Goal: Task Accomplishment & Management: Manage account settings

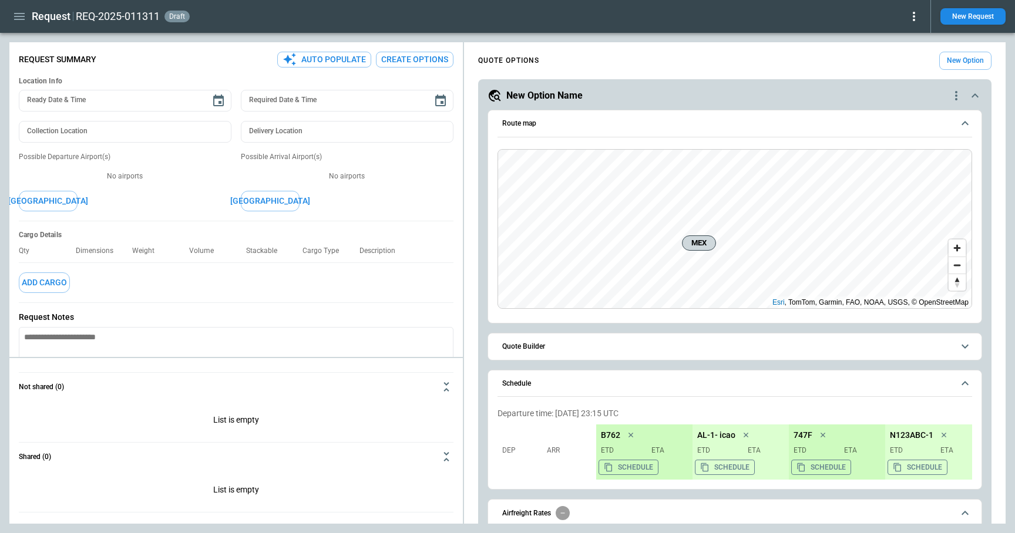
click at [954, 385] on button "Schedule" at bounding box center [734, 384] width 475 height 27
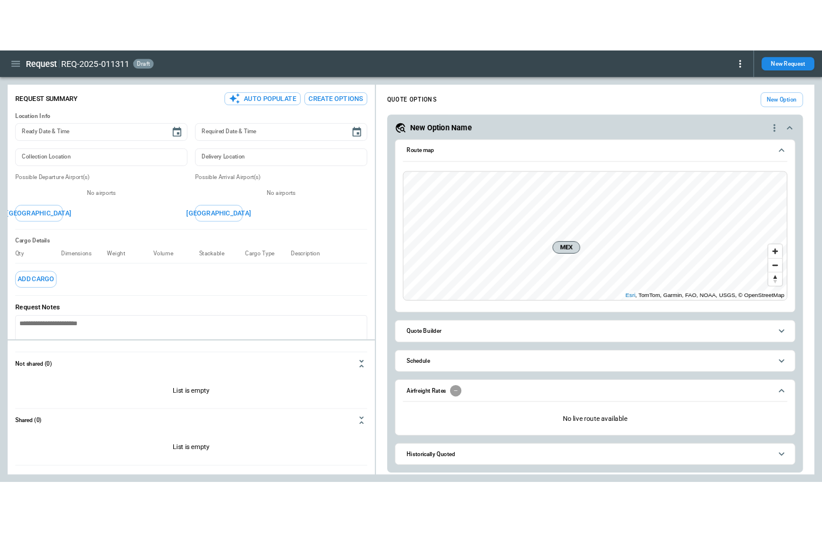
scroll to position [2, 0]
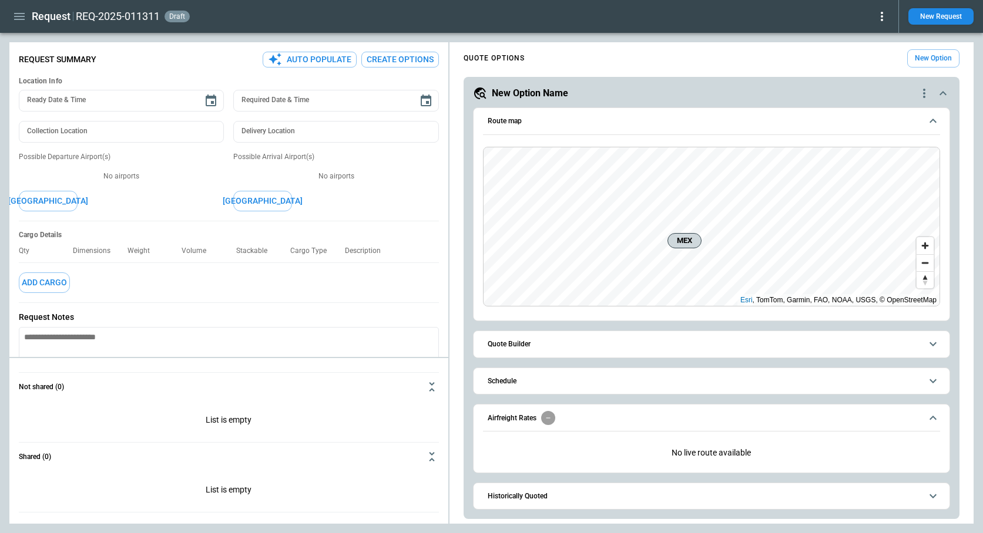
click at [16, 16] on icon "button" at bounding box center [19, 16] width 11 height 7
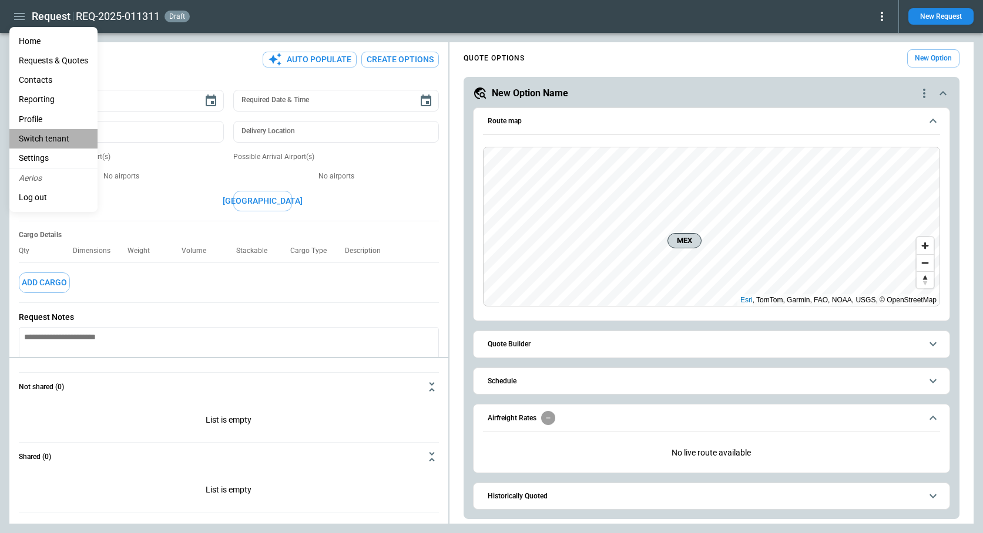
click at [41, 140] on li "Switch tenant" at bounding box center [53, 138] width 88 height 19
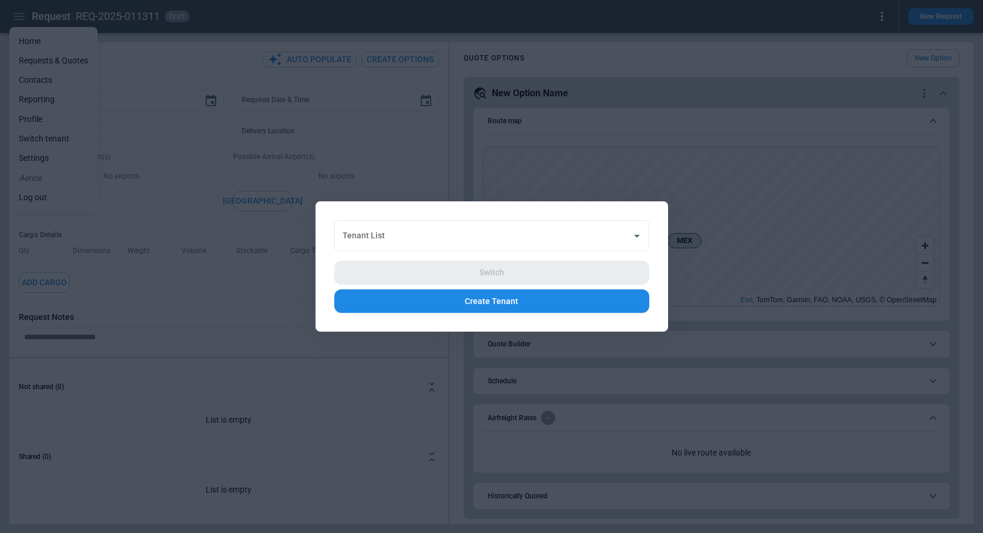
click at [462, 301] on button "Create Tenant" at bounding box center [491, 302] width 315 height 24
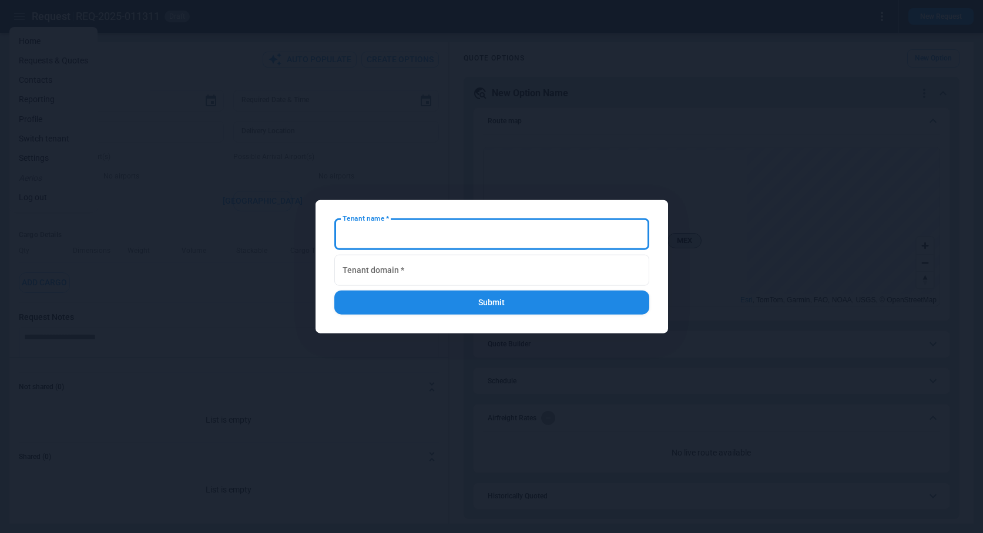
click at [429, 232] on input "Tenant name   *" at bounding box center [491, 234] width 315 height 31
paste input "**********"
drag, startPoint x: 387, startPoint y: 238, endPoint x: 321, endPoint y: 235, distance: 66.4
click at [321, 235] on div "Tenant name   * Tenant name   * Tenant domain   * Tenant domain   * Submit" at bounding box center [491, 266] width 352 height 133
click at [450, 243] on input "Tenant name   *" at bounding box center [491, 234] width 315 height 31
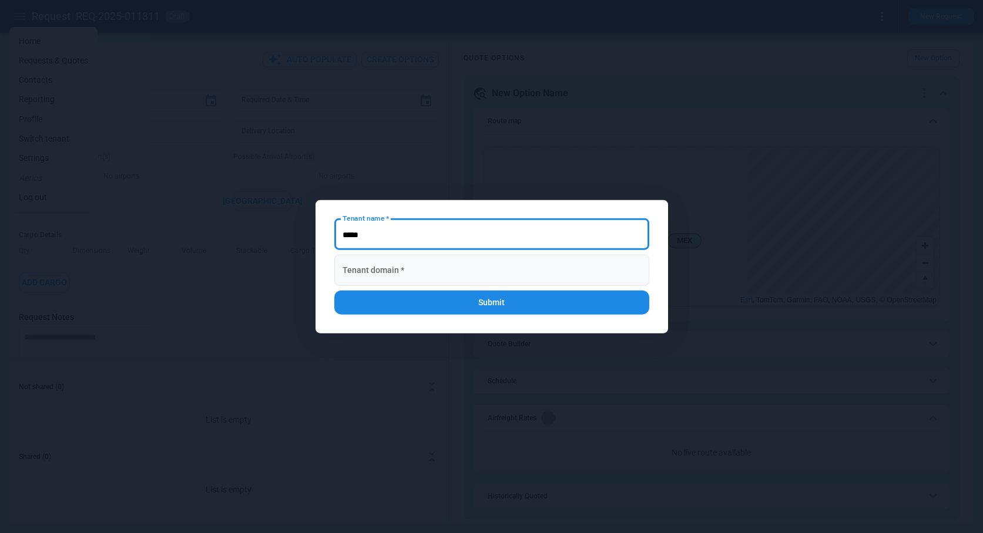
type input "*****"
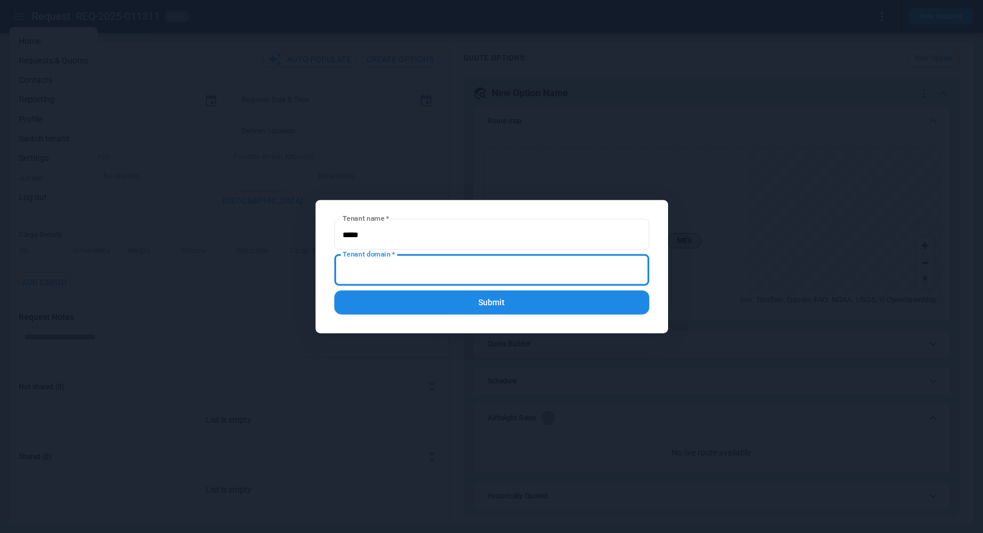
click at [443, 284] on input "Tenant domain   *" at bounding box center [491, 270] width 315 height 31
paste input "**********"
drag, startPoint x: 384, startPoint y: 271, endPoint x: 323, endPoint y: 266, distance: 60.7
click at [323, 266] on div "Tenant name   * Tenant name   * Tenant domain   * Tenant domain   * Submit" at bounding box center [491, 266] width 352 height 133
type input "*********"
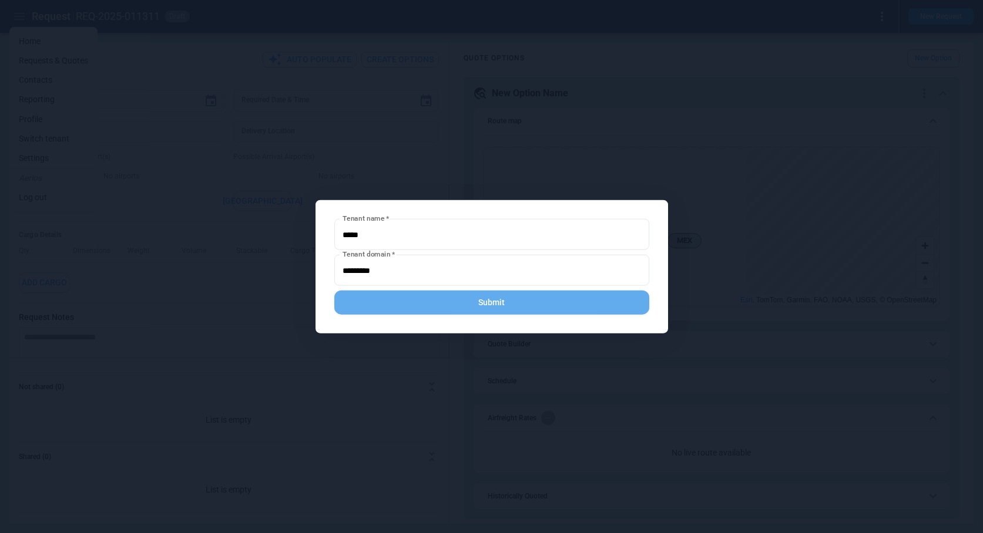
click at [482, 303] on button "Submit" at bounding box center [491, 303] width 315 height 24
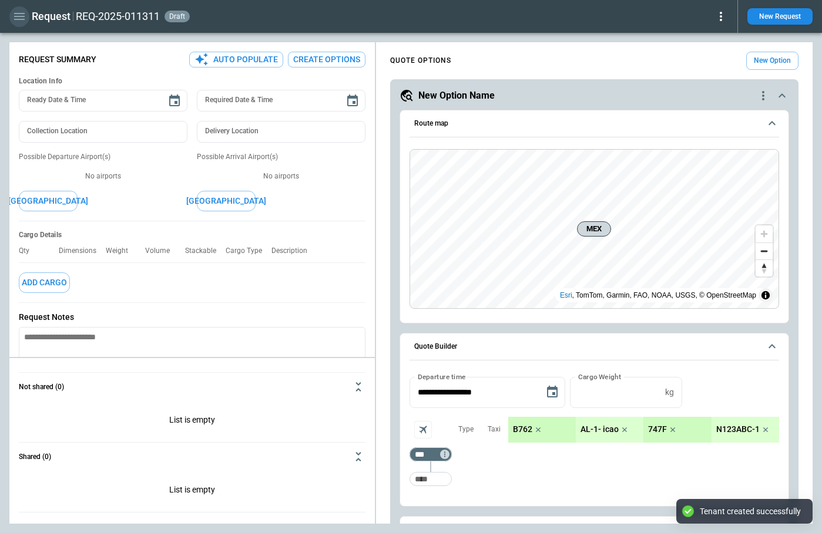
click at [21, 18] on icon "button" at bounding box center [19, 16] width 14 height 14
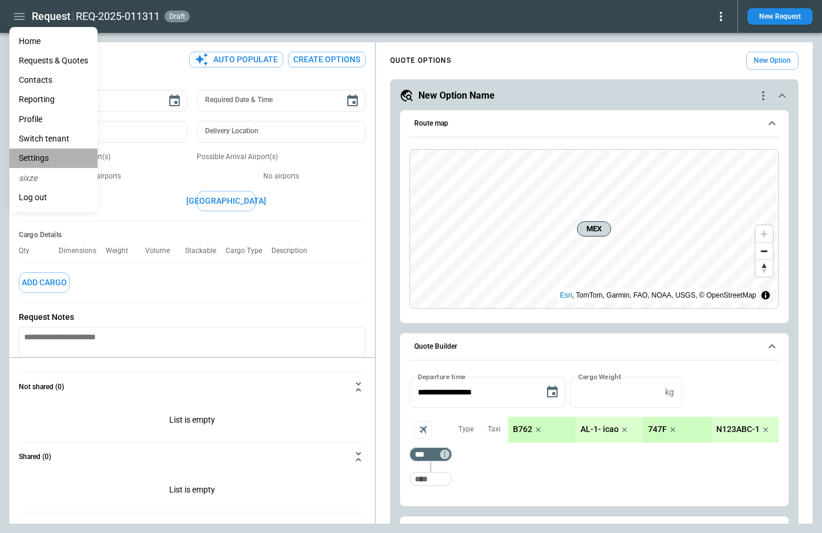
click at [42, 157] on li "Settings" at bounding box center [53, 158] width 88 height 19
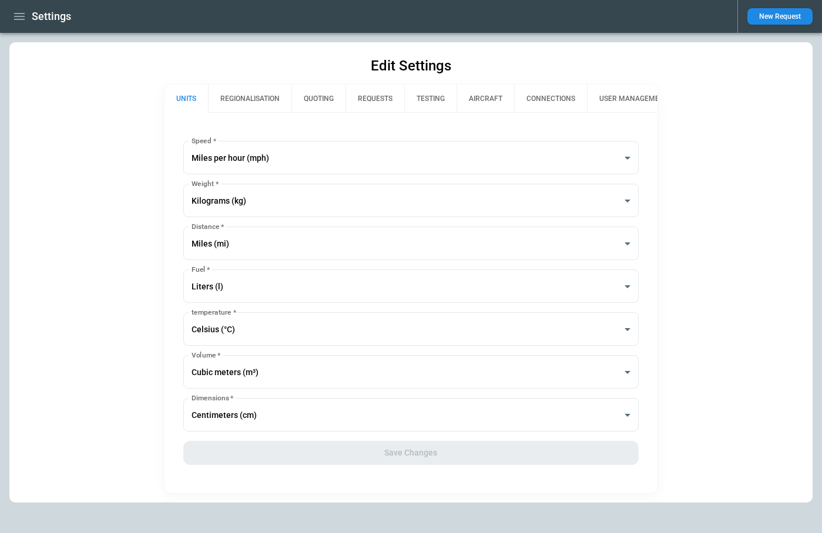
click at [328, 96] on button "QUOTING" at bounding box center [318, 99] width 54 height 28
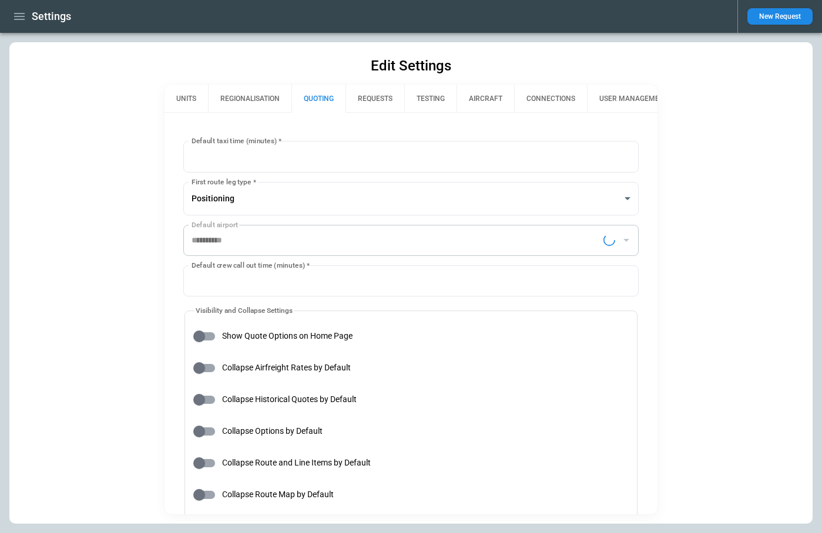
type input "**********"
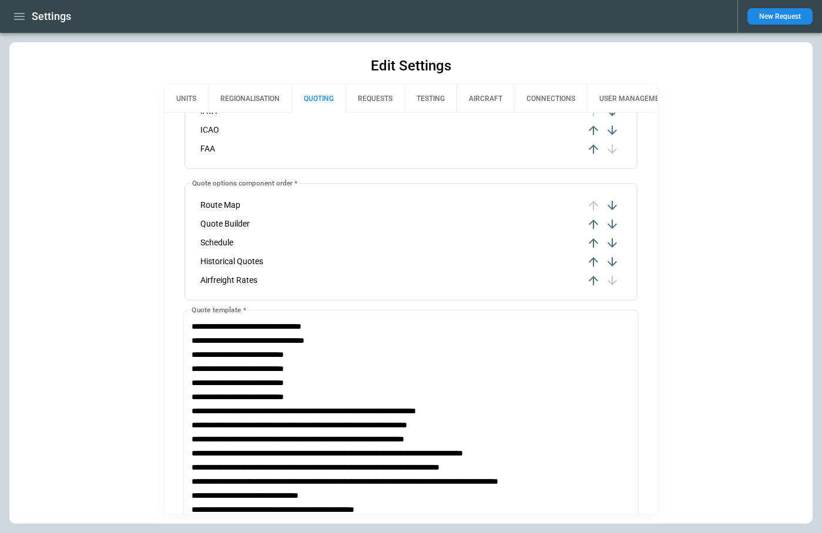
scroll to position [415, 0]
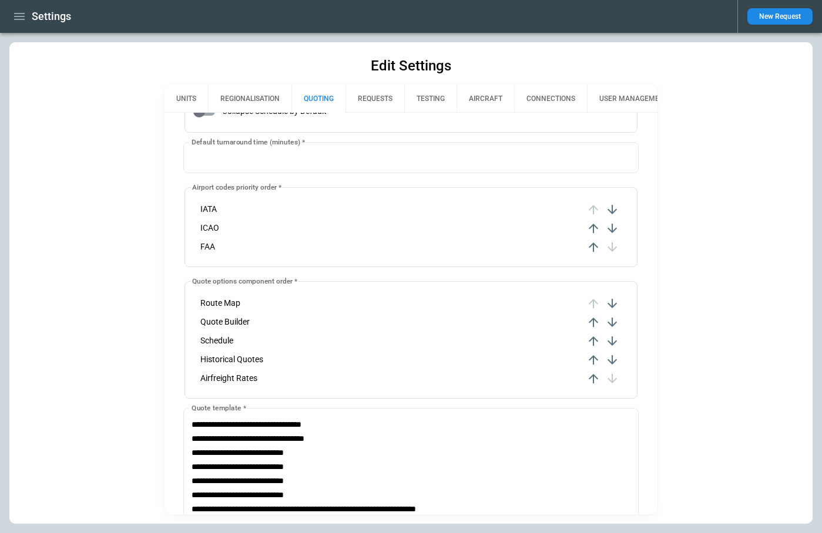
click at [19, 21] on icon "button" at bounding box center [19, 16] width 14 height 14
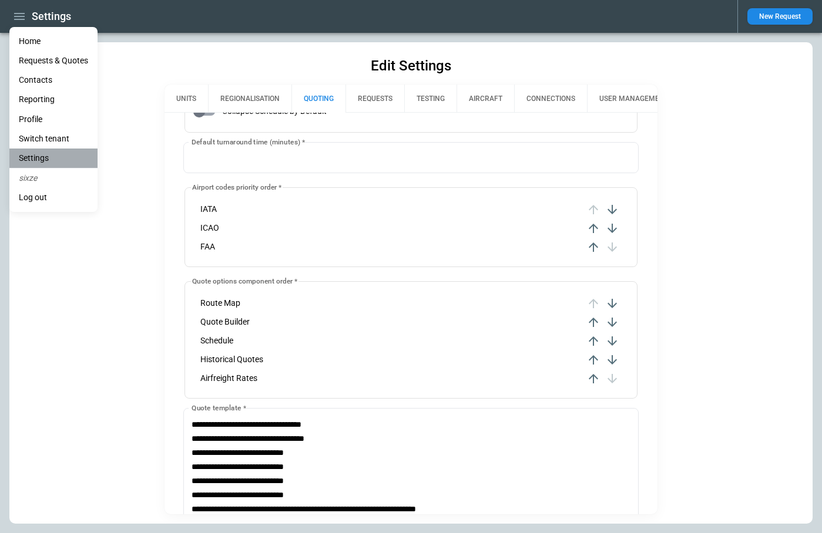
click at [39, 157] on li "Settings" at bounding box center [53, 158] width 88 height 19
click at [180, 93] on div at bounding box center [411, 266] width 822 height 533
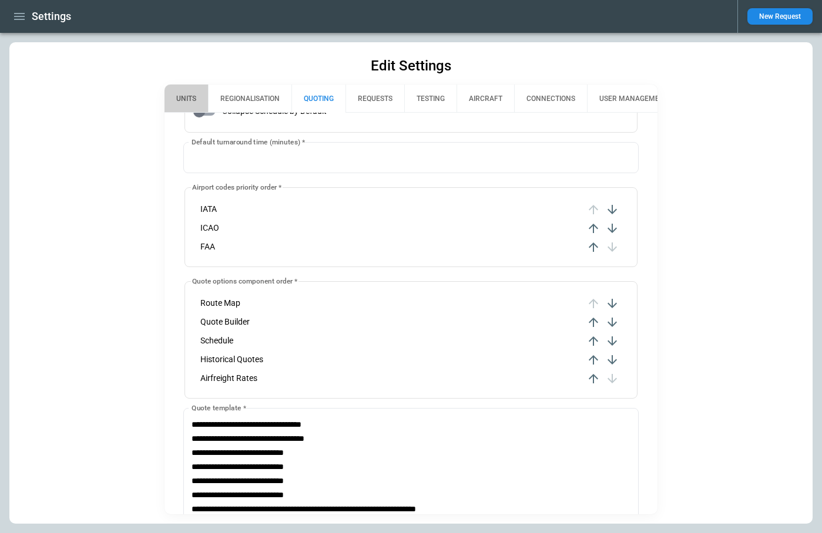
click at [186, 99] on button "UNITS" at bounding box center [185, 99] width 43 height 28
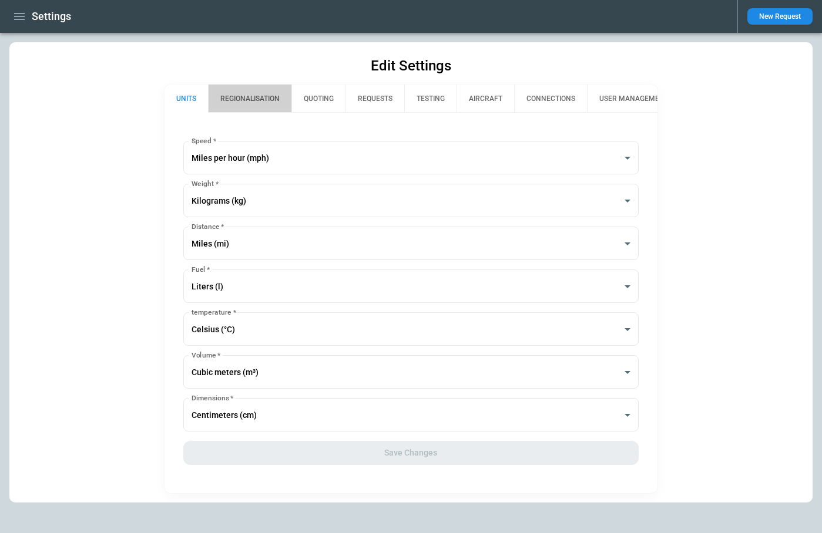
click at [241, 100] on button "REGIONALISATION" at bounding box center [249, 99] width 83 height 28
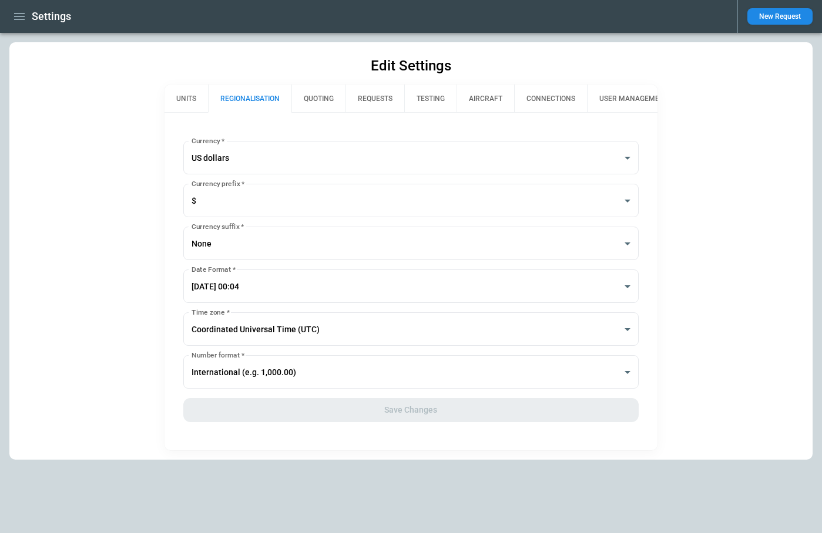
click at [369, 99] on button "REQUESTS" at bounding box center [374, 99] width 59 height 28
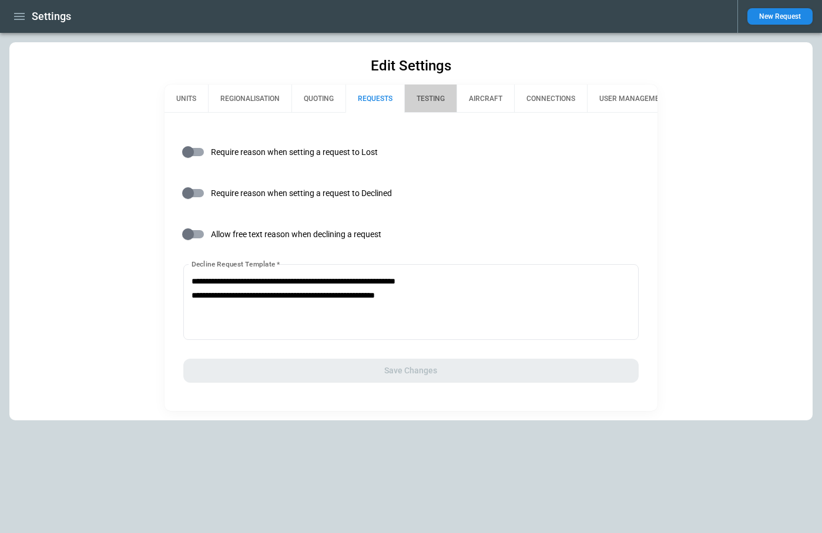
click at [440, 101] on button "TESTING" at bounding box center [430, 99] width 52 height 28
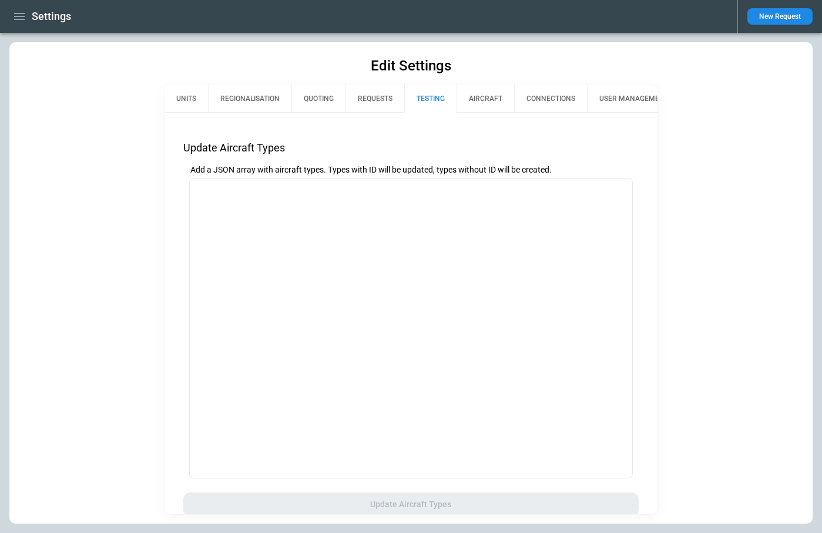
click at [487, 100] on button "AIRCRAFT" at bounding box center [485, 99] width 58 height 28
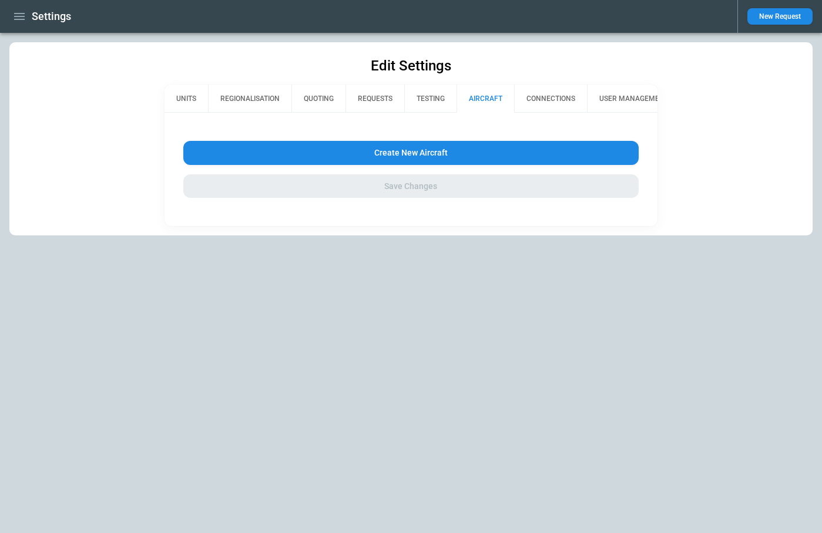
click at [547, 99] on button "CONNECTIONS" at bounding box center [550, 99] width 73 height 28
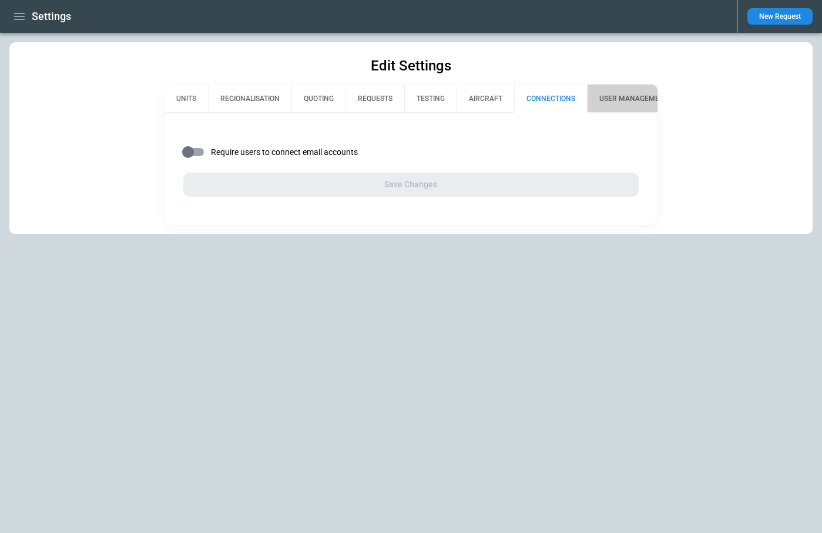
click at [606, 103] on button "USER MANAGEMENT" at bounding box center [633, 99] width 93 height 28
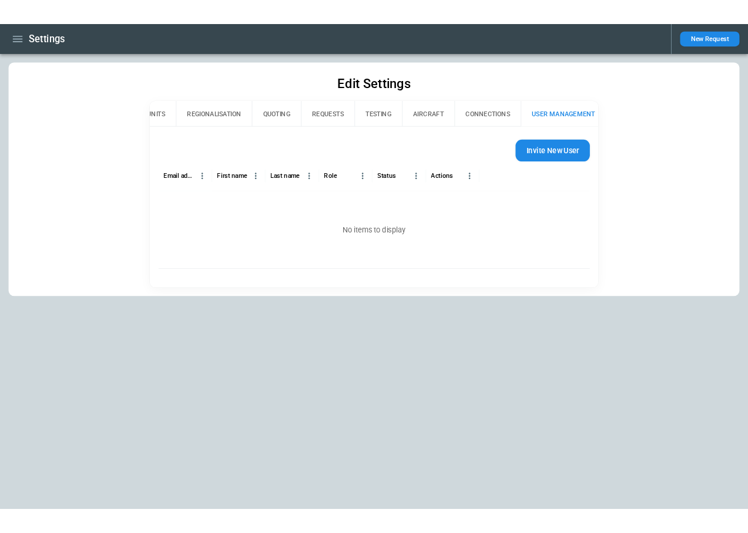
scroll to position [0, 22]
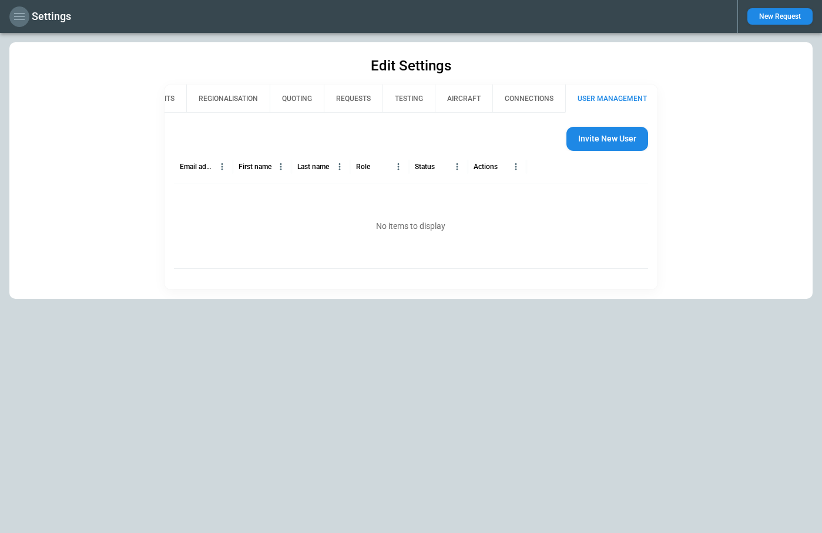
click at [21, 15] on icon "button" at bounding box center [19, 16] width 14 height 14
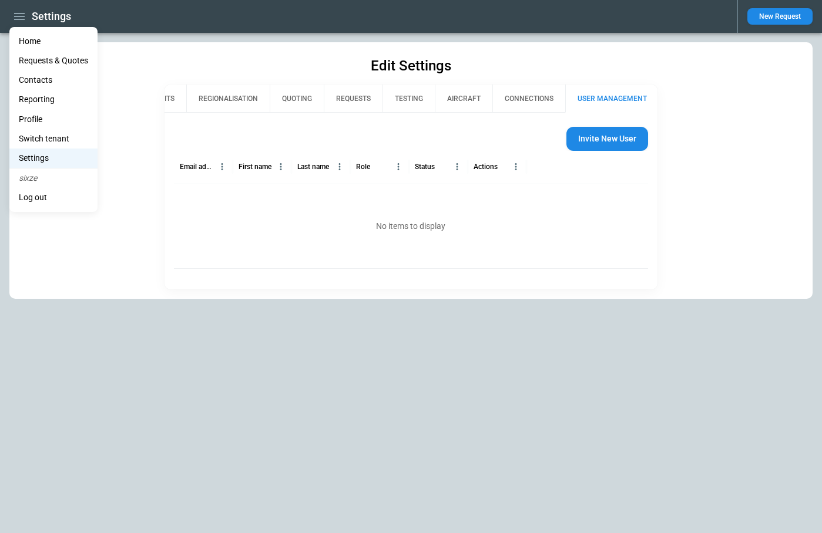
click at [29, 43] on li "Home" at bounding box center [53, 41] width 88 height 19
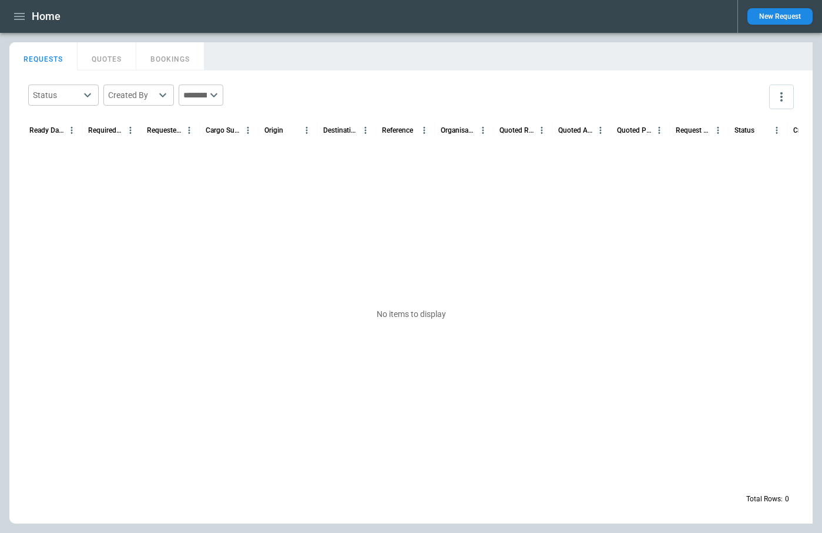
click at [757, 16] on button "New Request" at bounding box center [779, 16] width 65 height 16
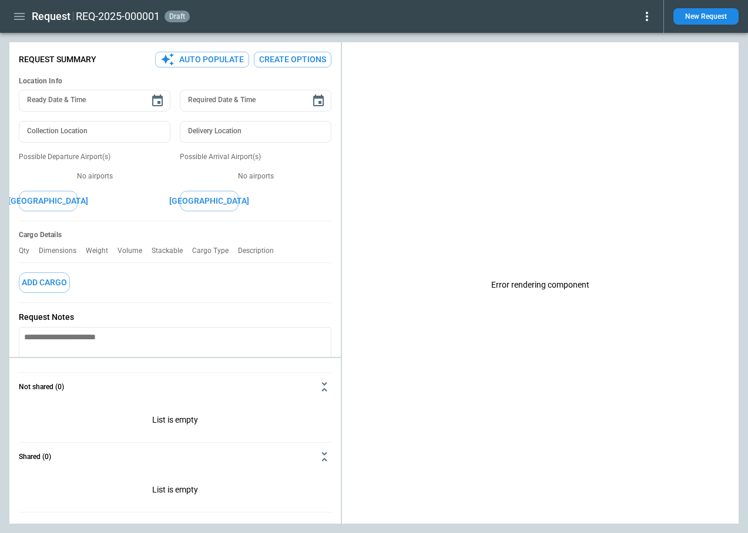
type textarea "*"
click at [18, 16] on icon "button" at bounding box center [19, 16] width 11 height 7
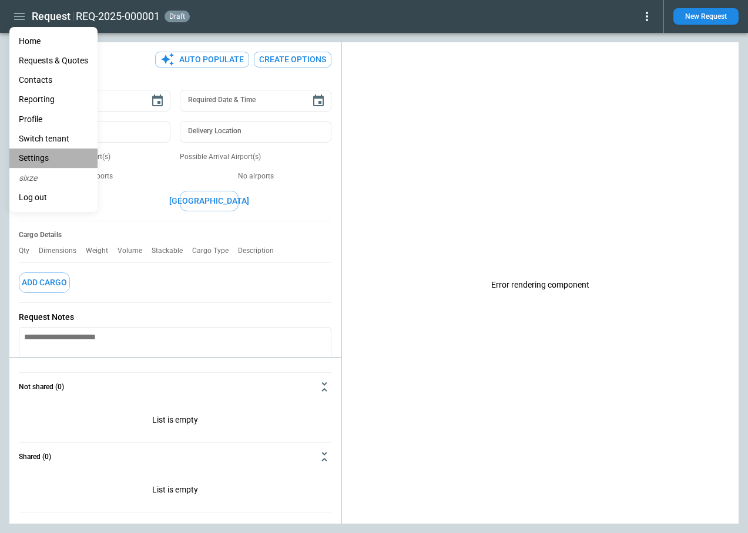
click at [43, 161] on li "Settings" at bounding box center [53, 158] width 88 height 19
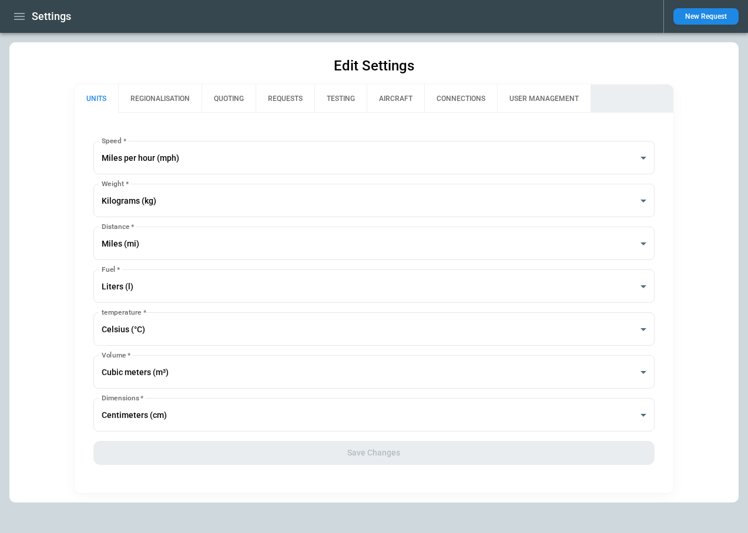
click at [232, 101] on button "QUOTING" at bounding box center [228, 99] width 54 height 28
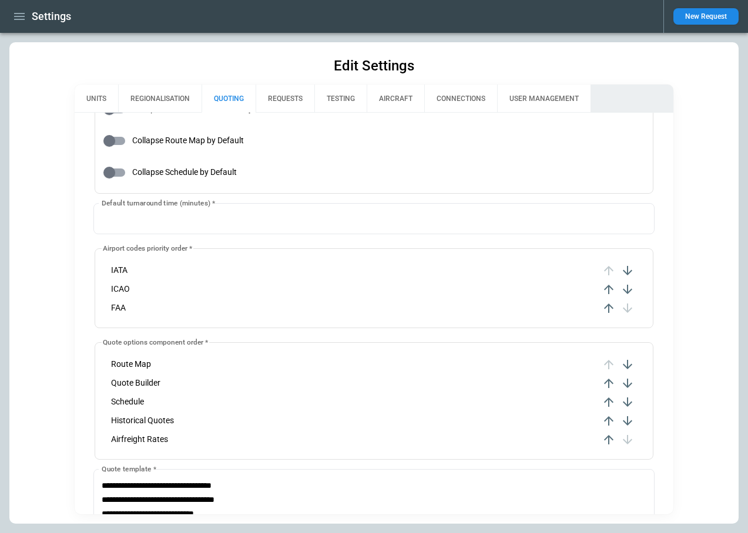
type input "**********"
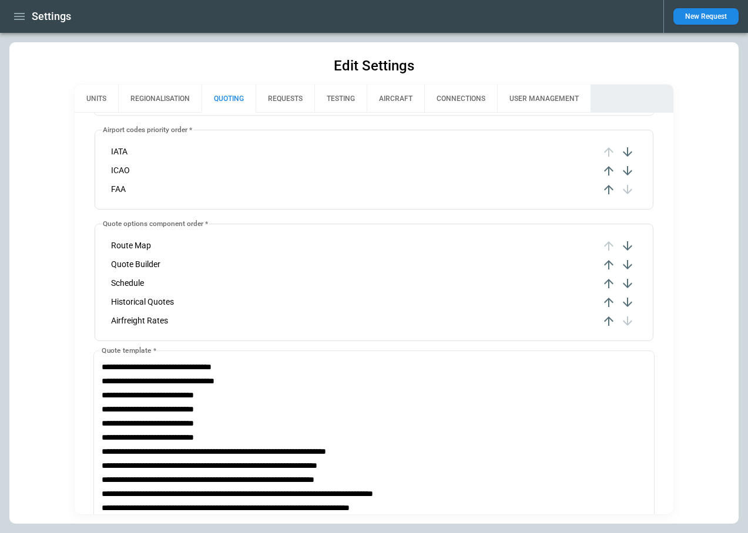
scroll to position [476, 0]
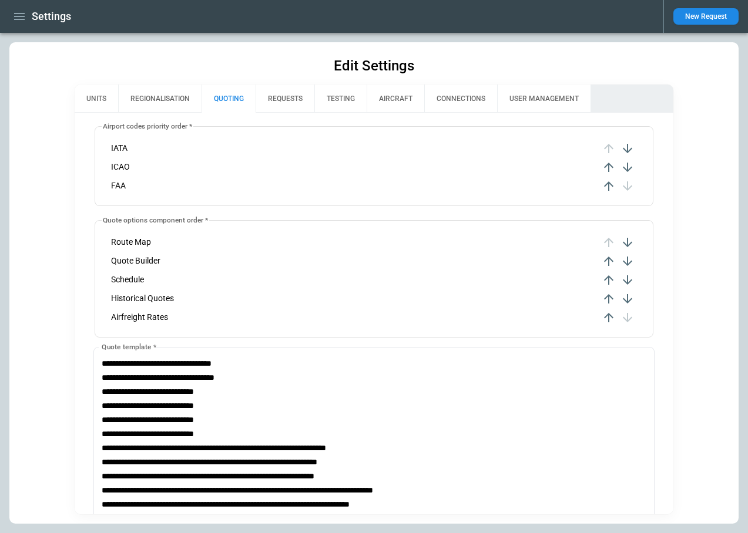
click at [18, 14] on icon "button" at bounding box center [19, 16] width 11 height 7
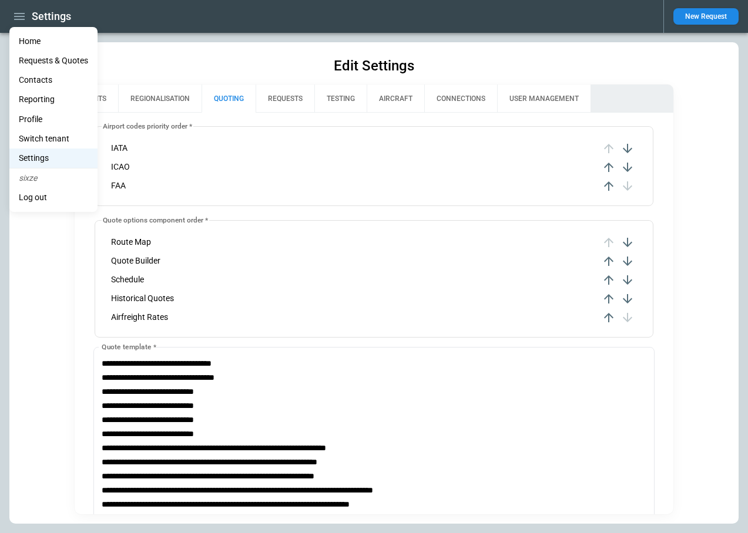
click at [31, 42] on li "Home" at bounding box center [53, 41] width 88 height 19
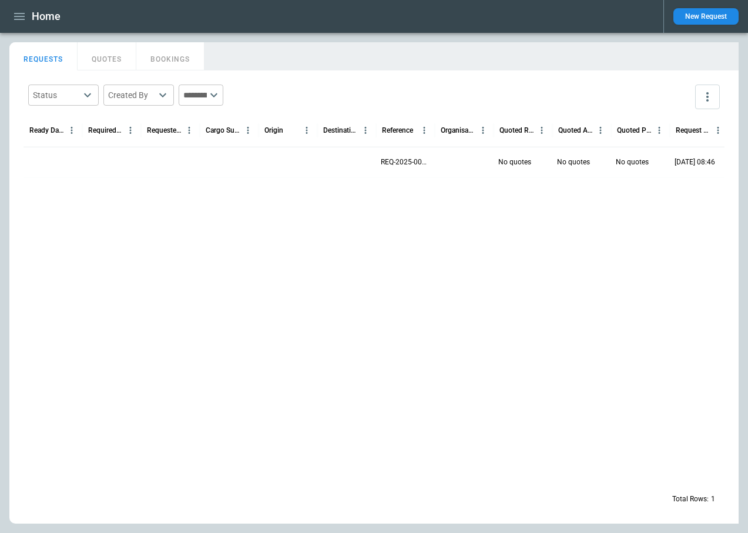
click at [710, 15] on button "New Request" at bounding box center [705, 16] width 65 height 16
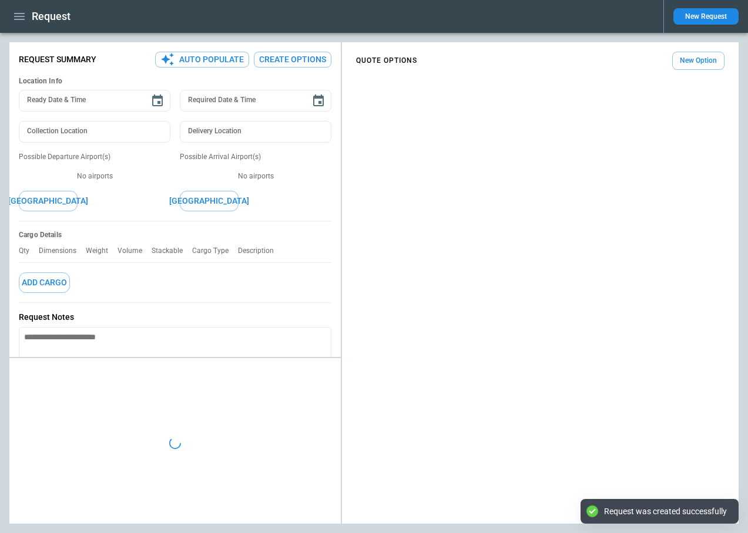
type textarea "*"
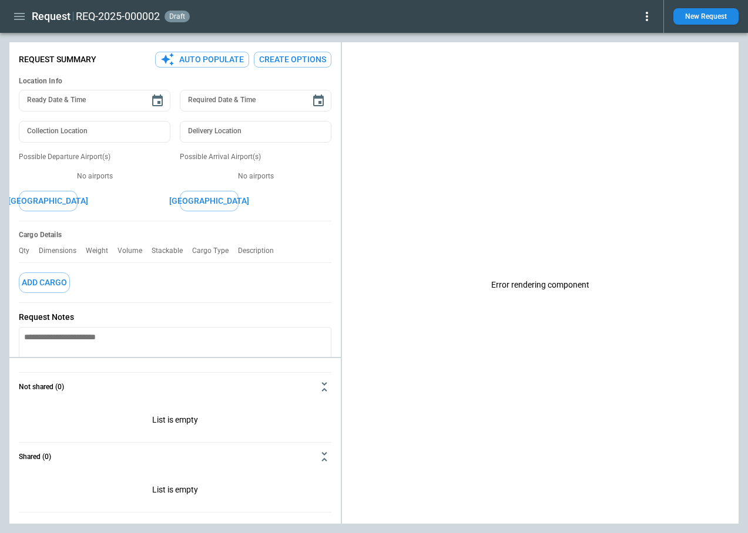
type textarea "*"
click at [19, 14] on icon "button" at bounding box center [19, 16] width 14 height 14
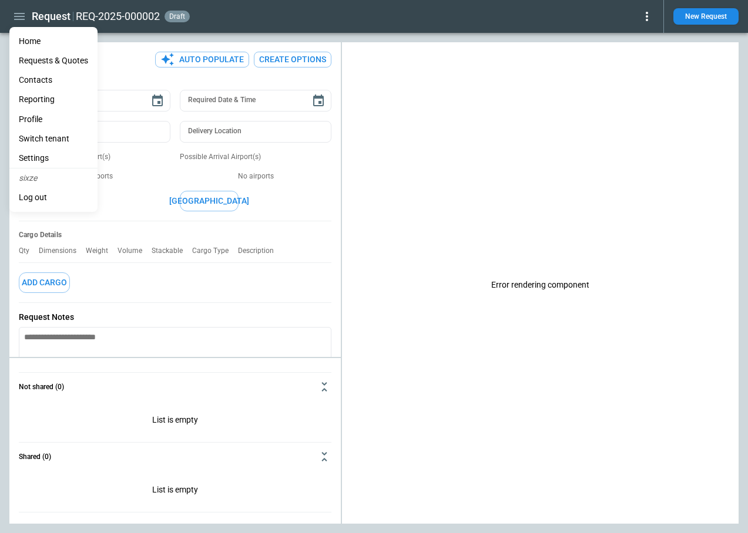
click at [31, 156] on li "Settings" at bounding box center [53, 158] width 88 height 19
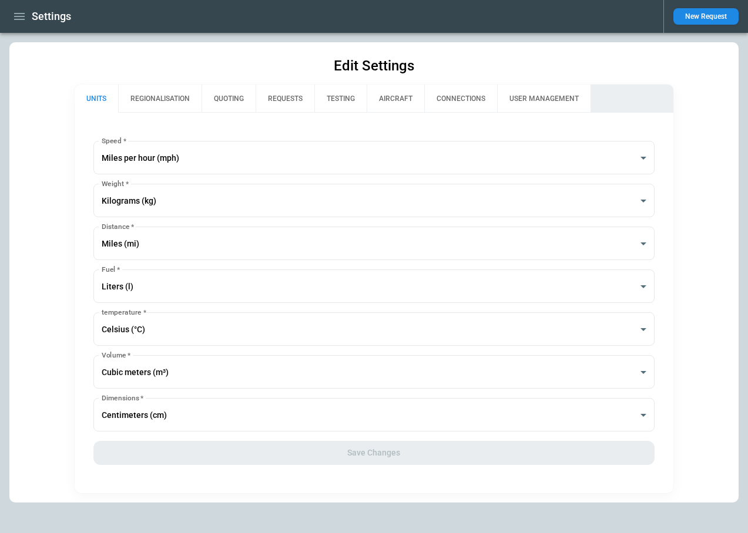
click at [21, 14] on icon "button" at bounding box center [19, 16] width 14 height 14
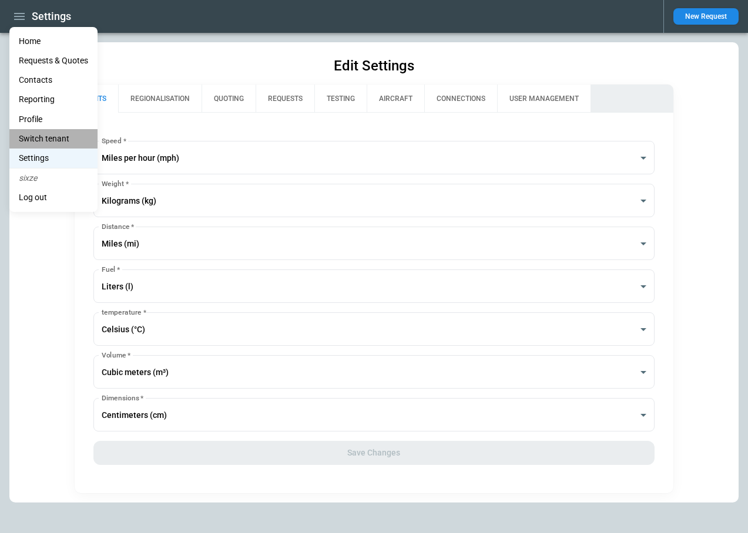
click at [41, 141] on li "Switch tenant" at bounding box center [53, 138] width 88 height 19
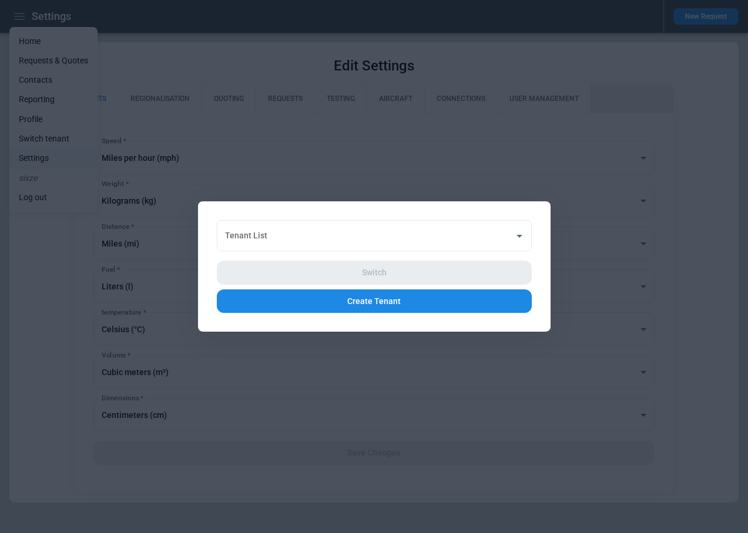
click at [320, 253] on div "Switch Create Tenant" at bounding box center [374, 282] width 315 height 62
click at [315, 233] on input "Tenant List" at bounding box center [365, 236] width 287 height 21
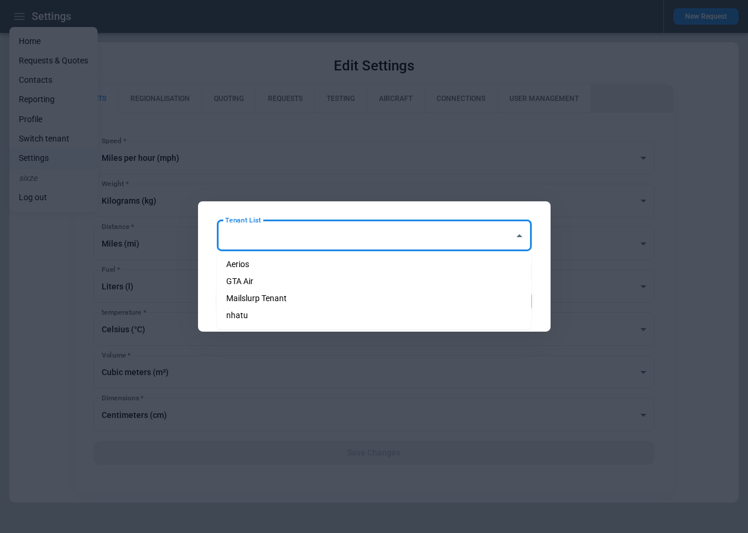
click at [298, 263] on li "Aerios" at bounding box center [374, 264] width 315 height 17
type input "******"
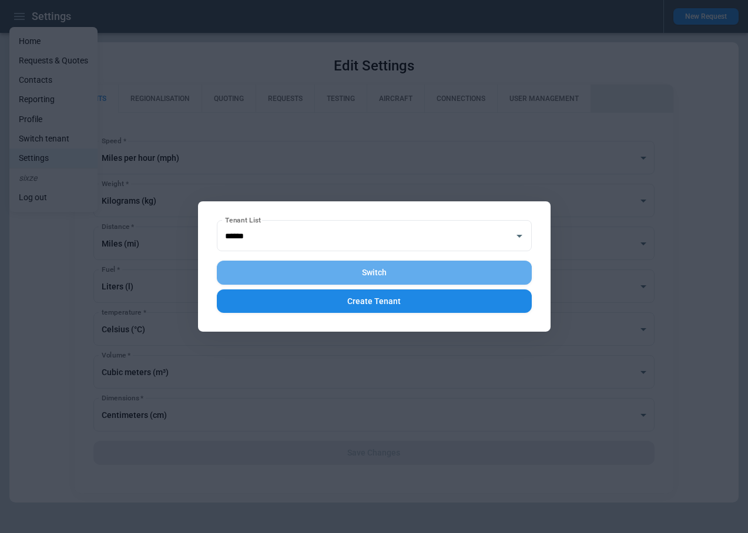
click at [356, 273] on button "Switch" at bounding box center [374, 273] width 315 height 24
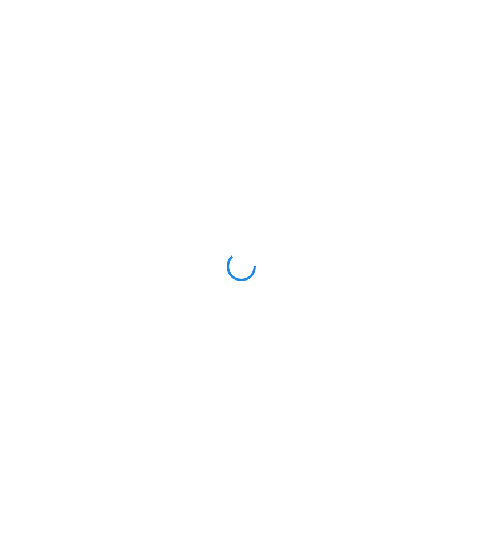
click at [482, 198] on div at bounding box center [241, 266] width 482 height 533
